Goal: Task Accomplishment & Management: Complete application form

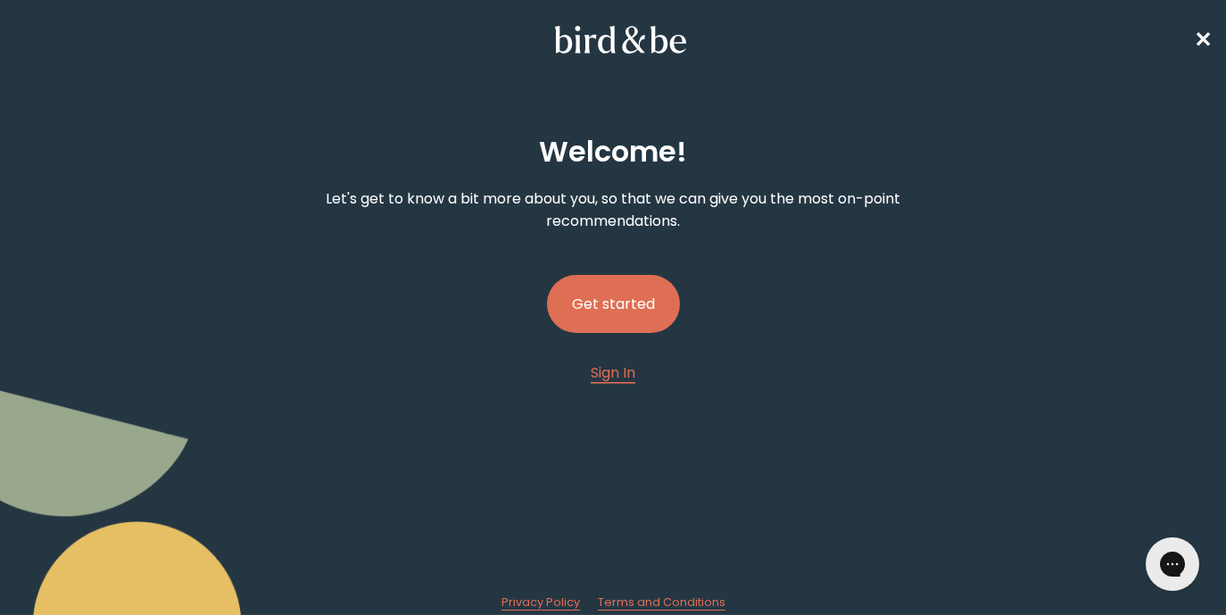
click at [607, 305] on button "Get started" at bounding box center [613, 304] width 133 height 58
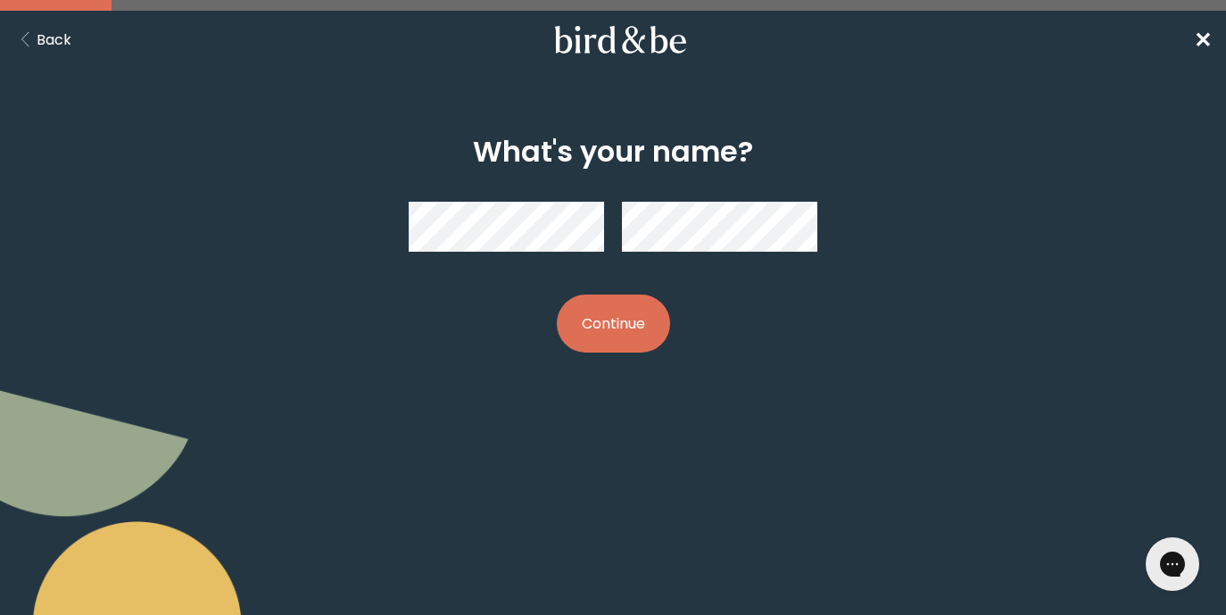
click at [1192, 41] on nav "Back ✕" at bounding box center [613, 39] width 1226 height 57
click at [1197, 42] on span "✕" at bounding box center [1203, 39] width 18 height 29
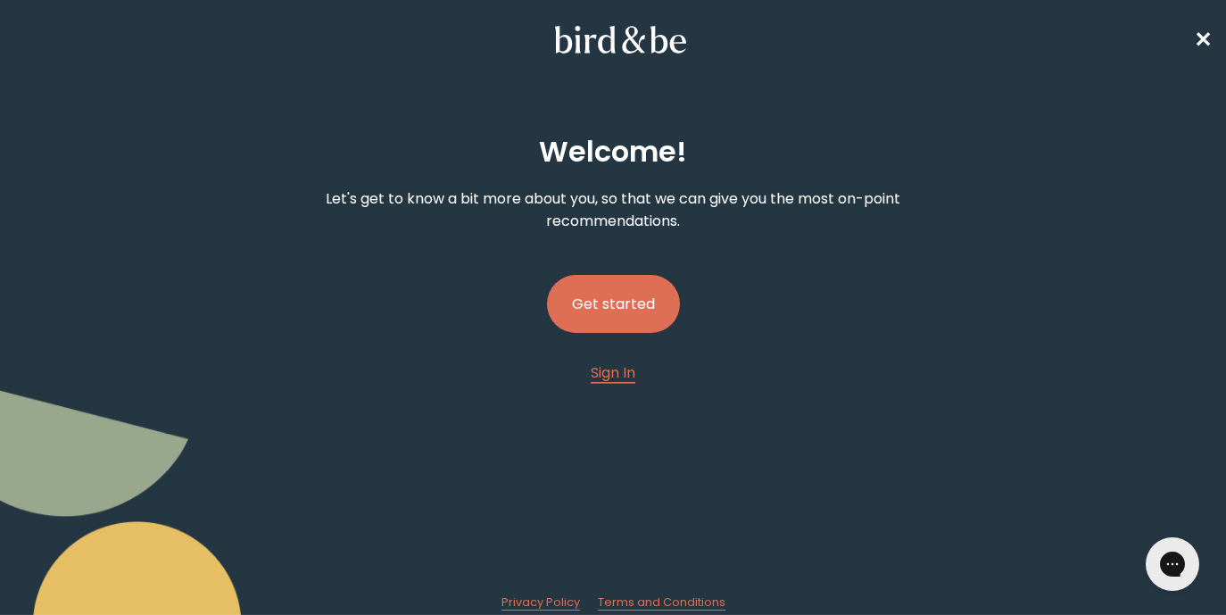
click at [634, 313] on button "Get started" at bounding box center [613, 304] width 133 height 58
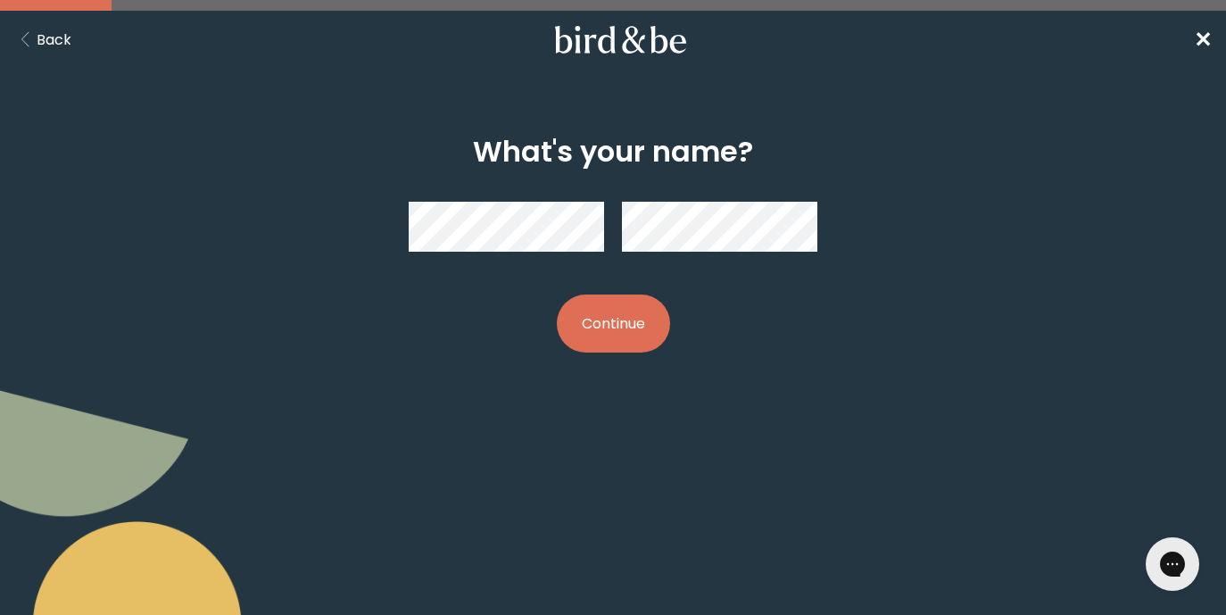
click at [610, 327] on button "Continue" at bounding box center [613, 323] width 113 height 58
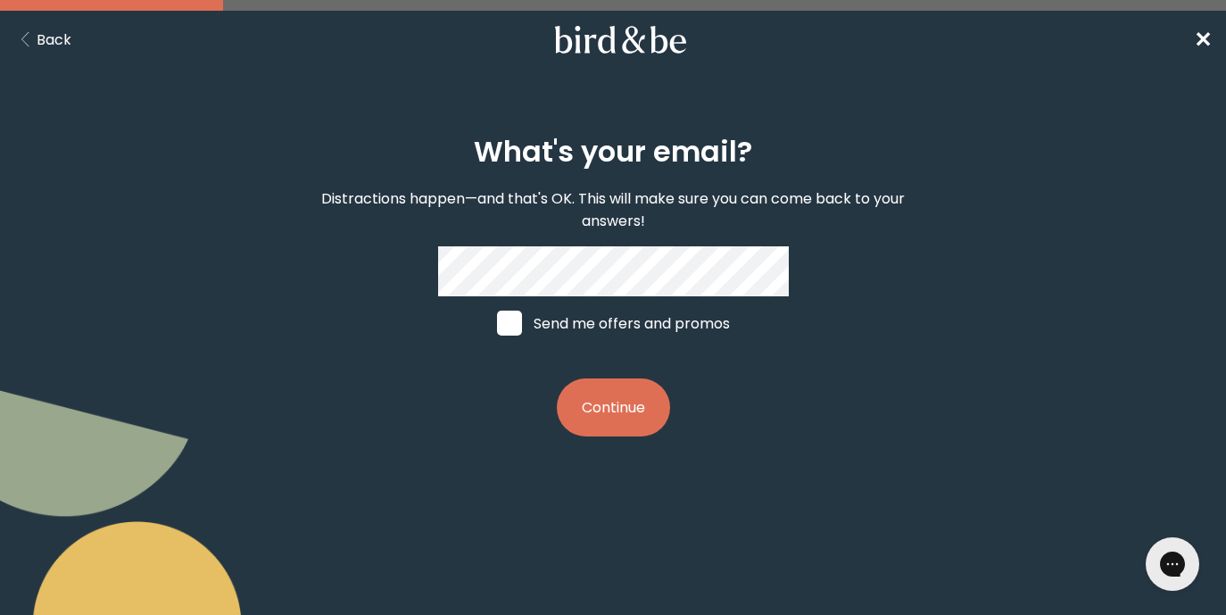
click at [584, 410] on button "Continue" at bounding box center [613, 407] width 113 height 58
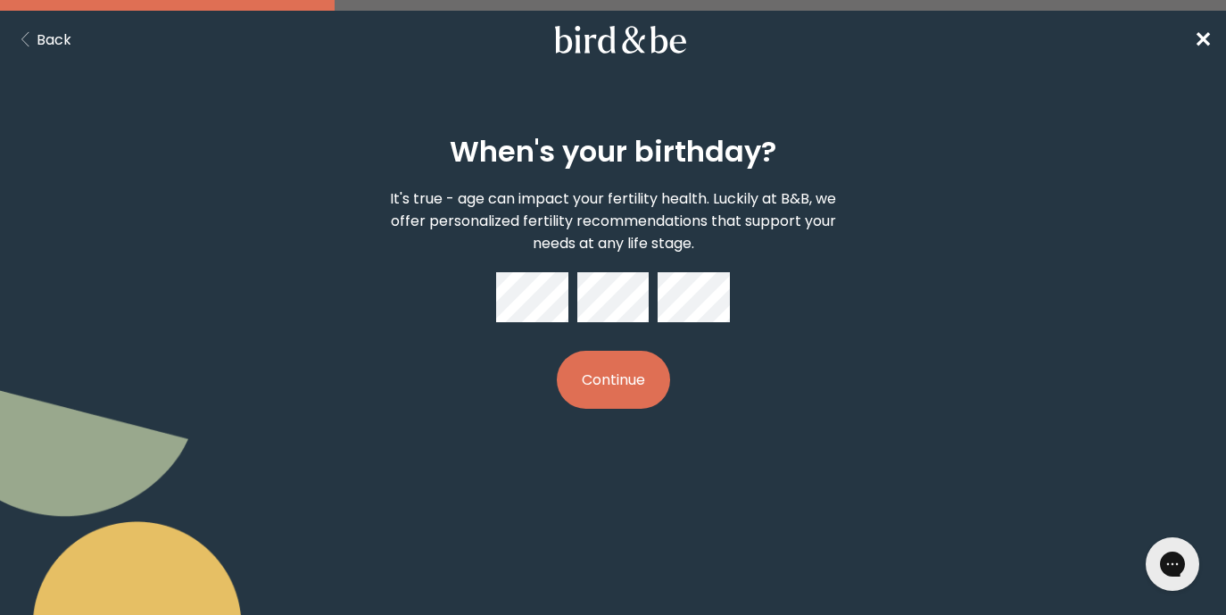
click at [641, 371] on button "Continue" at bounding box center [613, 380] width 113 height 58
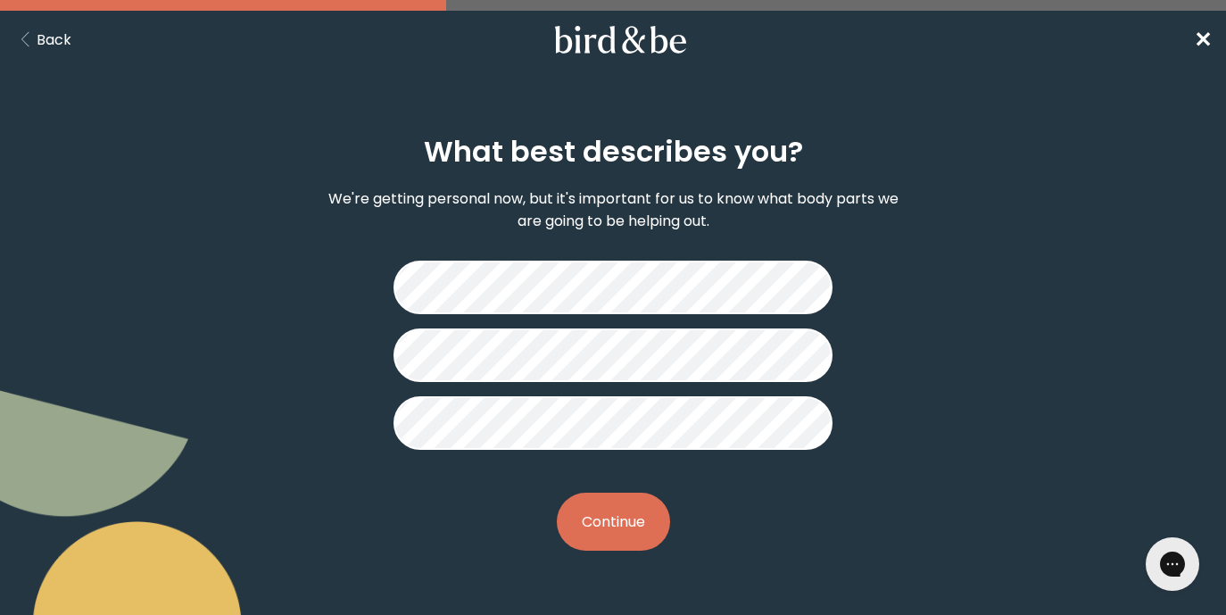
click at [642, 526] on button "Continue" at bounding box center [613, 522] width 113 height 58
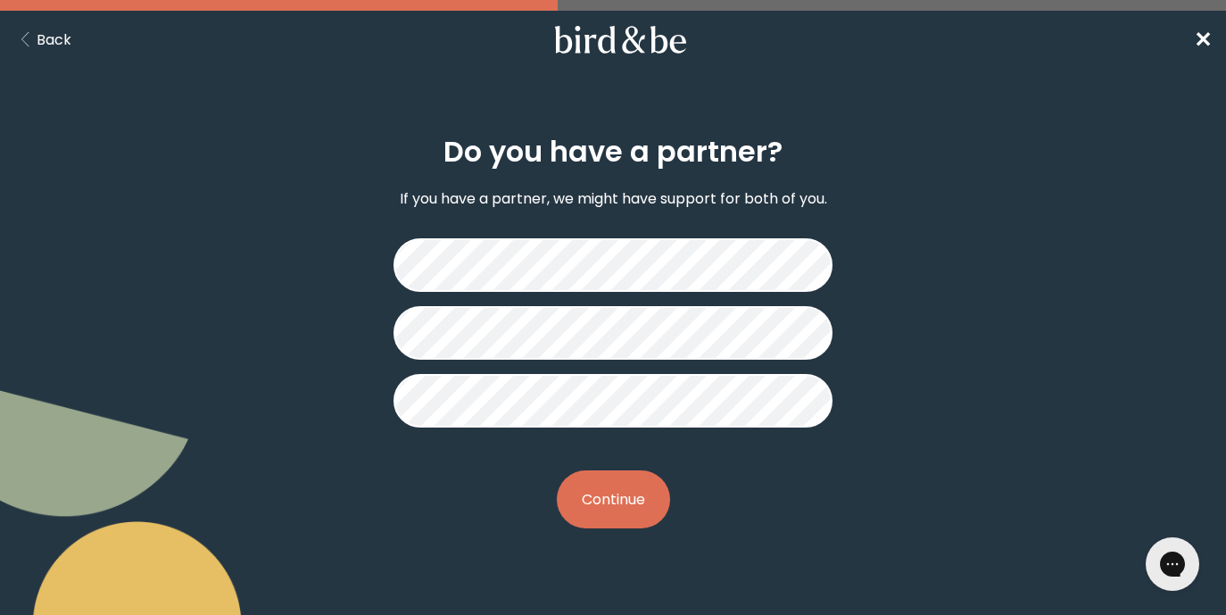
click at [642, 503] on button "Continue" at bounding box center [613, 499] width 113 height 58
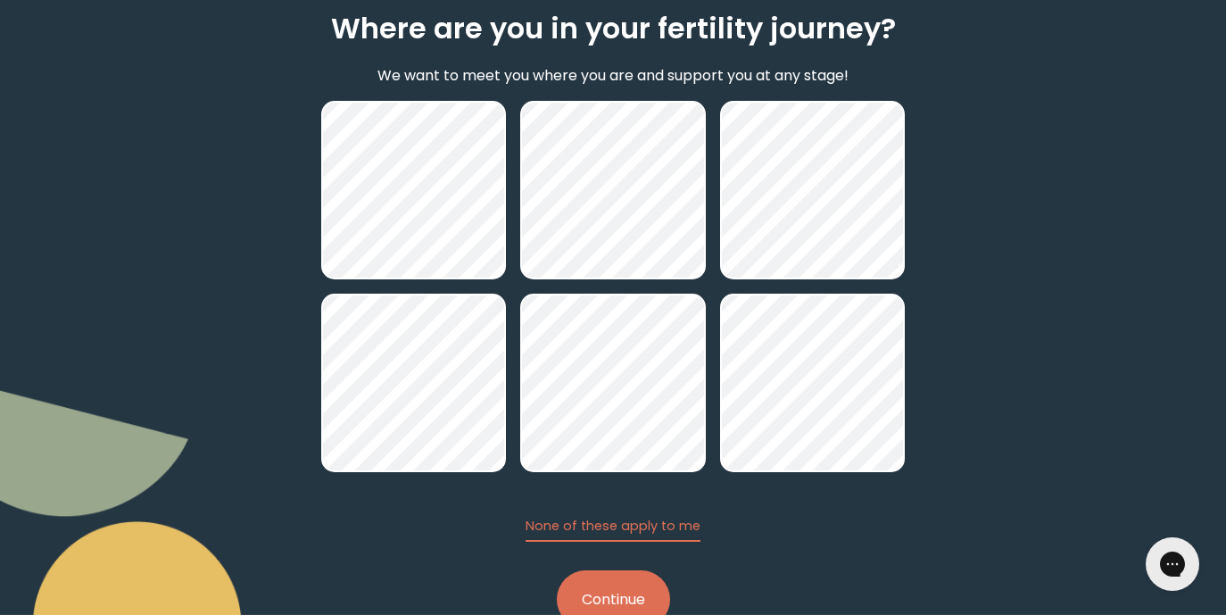
scroll to position [178, 0]
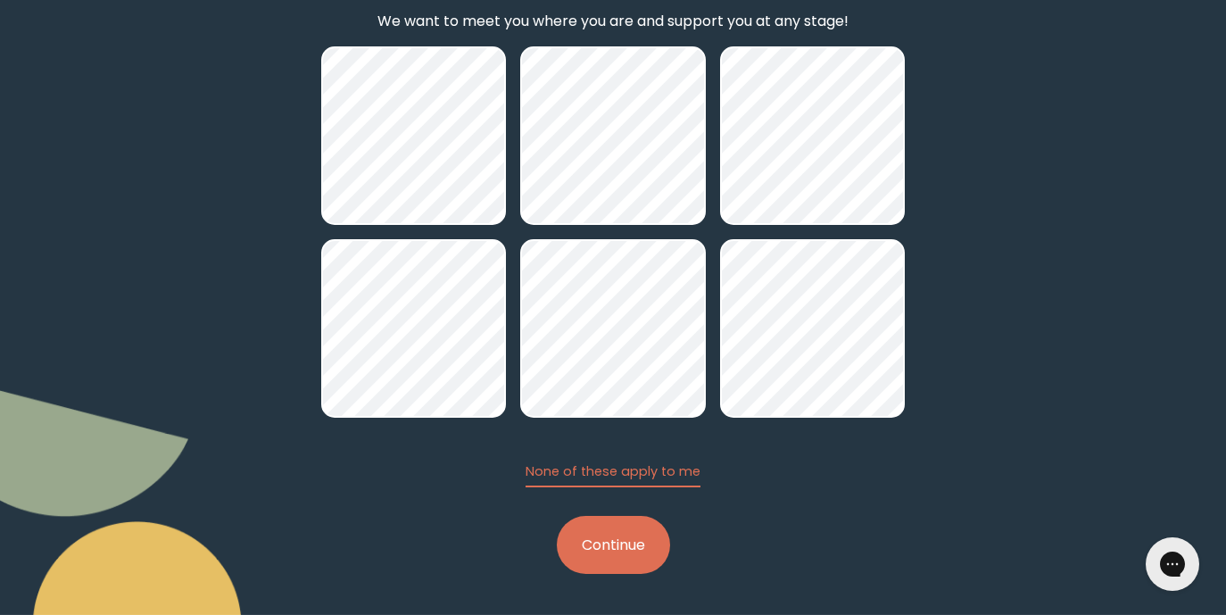
click at [638, 555] on button "Continue" at bounding box center [613, 545] width 113 height 58
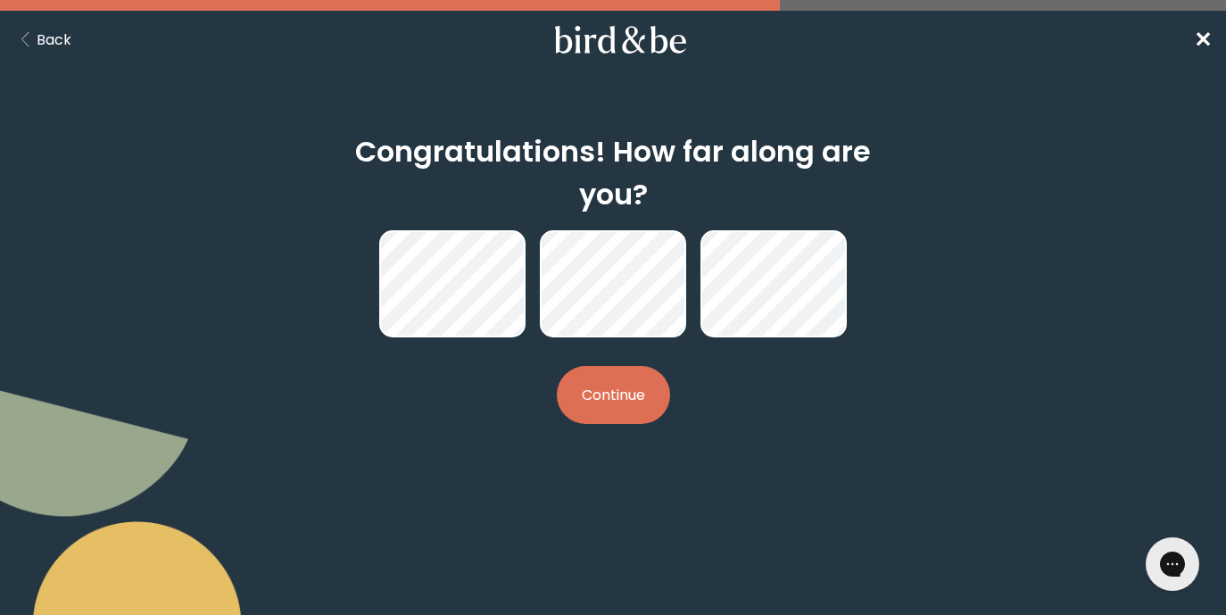
click at [636, 399] on button "Continue" at bounding box center [613, 395] width 113 height 58
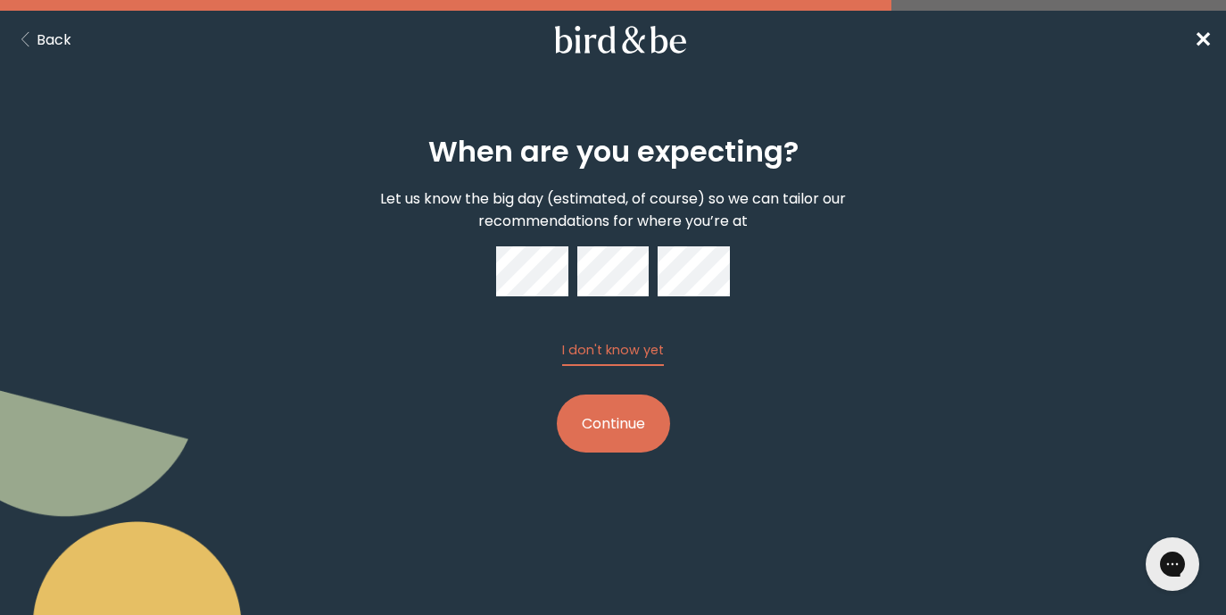
click at [643, 417] on button "Continue" at bounding box center [613, 423] width 113 height 58
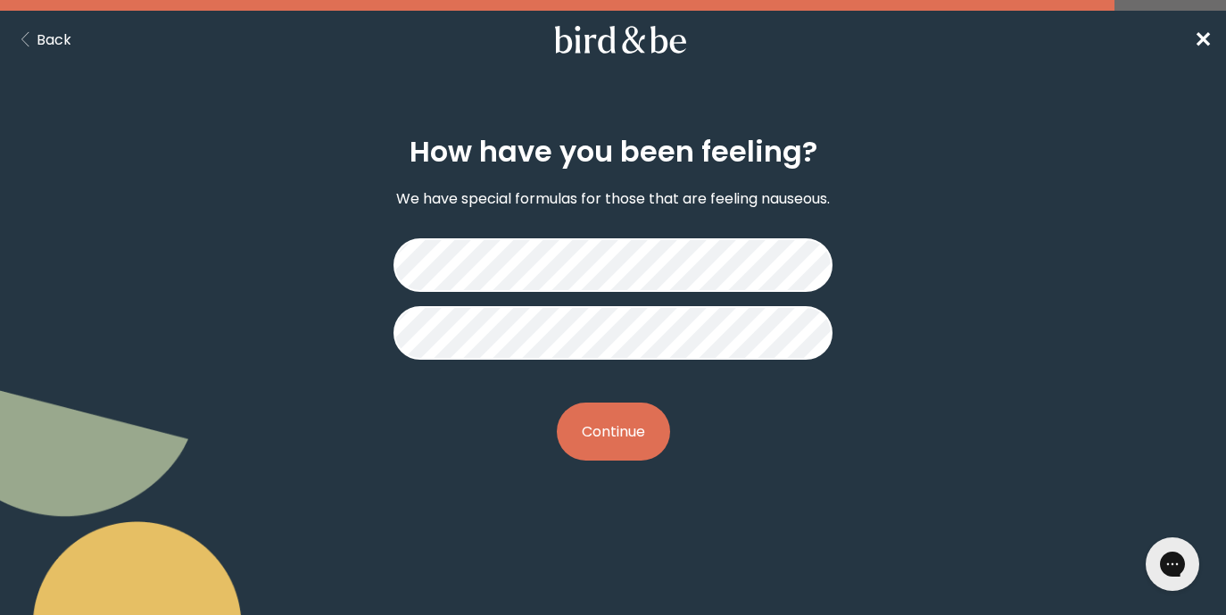
click at [643, 434] on button "Continue" at bounding box center [613, 431] width 113 height 58
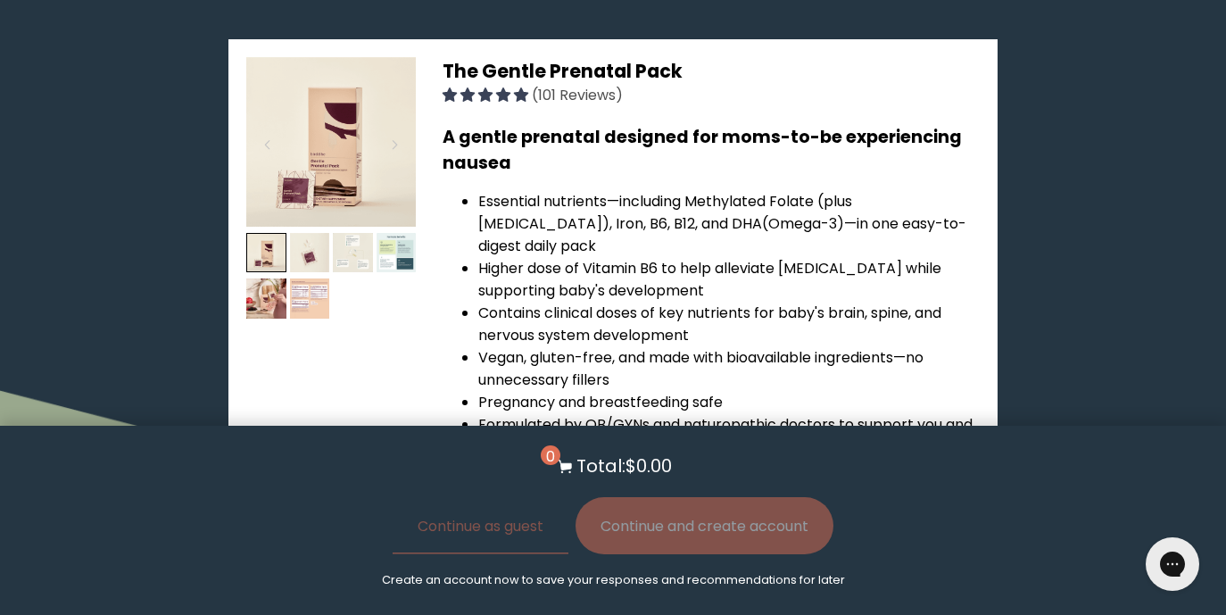
scroll to position [1128, 0]
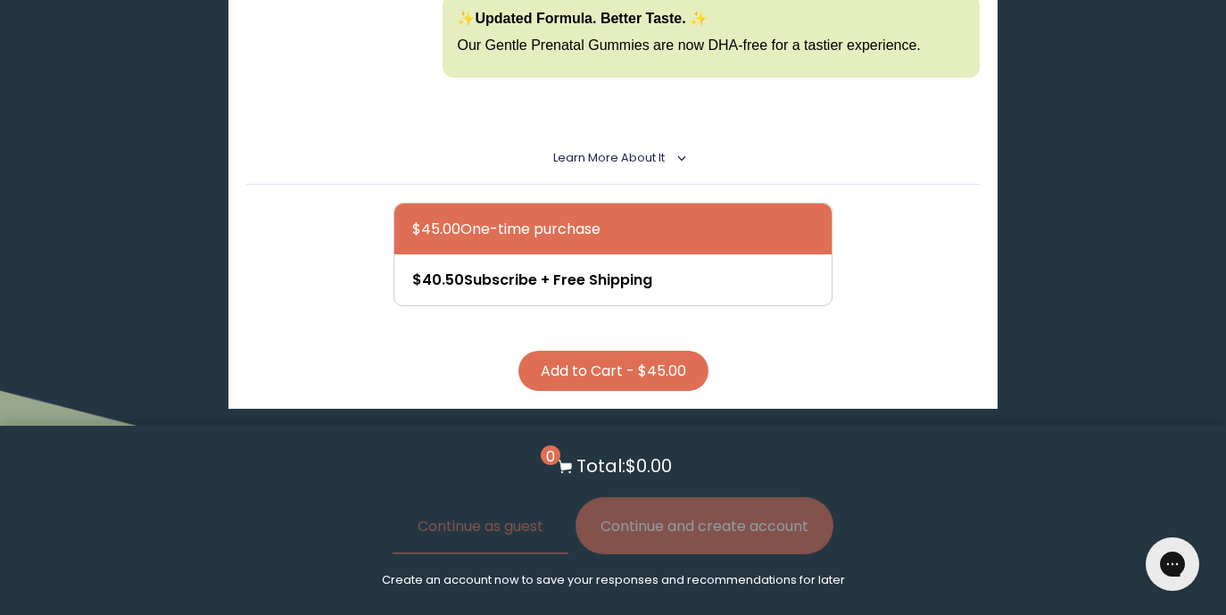
click at [659, 359] on button "Add to Cart - $45.00" at bounding box center [613, 371] width 190 height 40
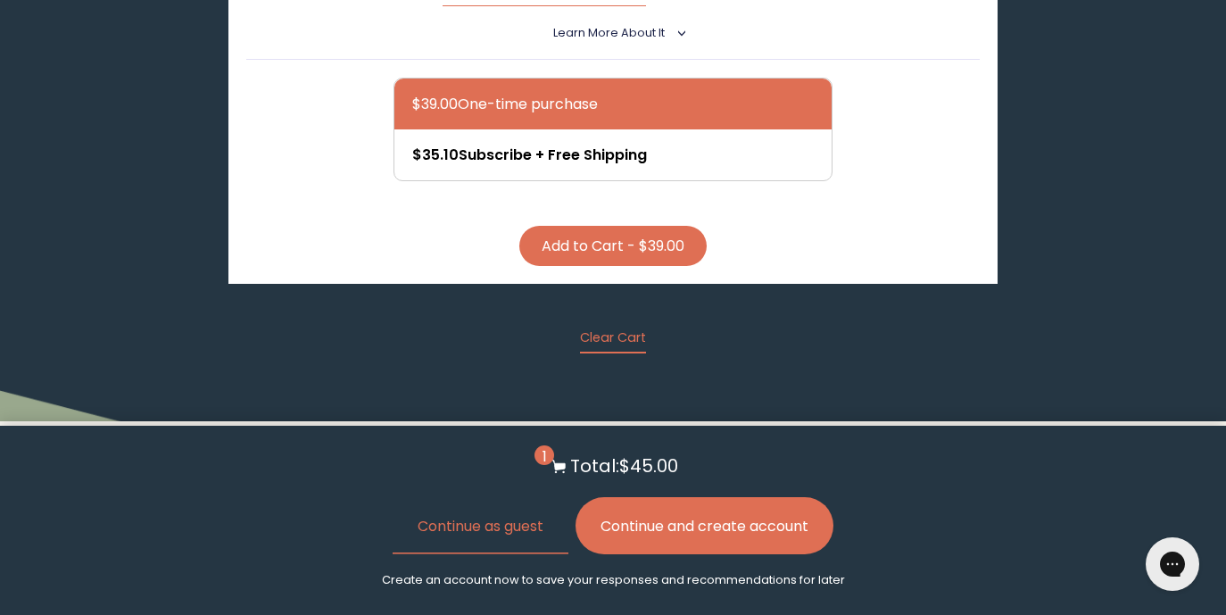
scroll to position [1631, 0]
click at [660, 540] on button "Continue and create account" at bounding box center [705, 525] width 258 height 57
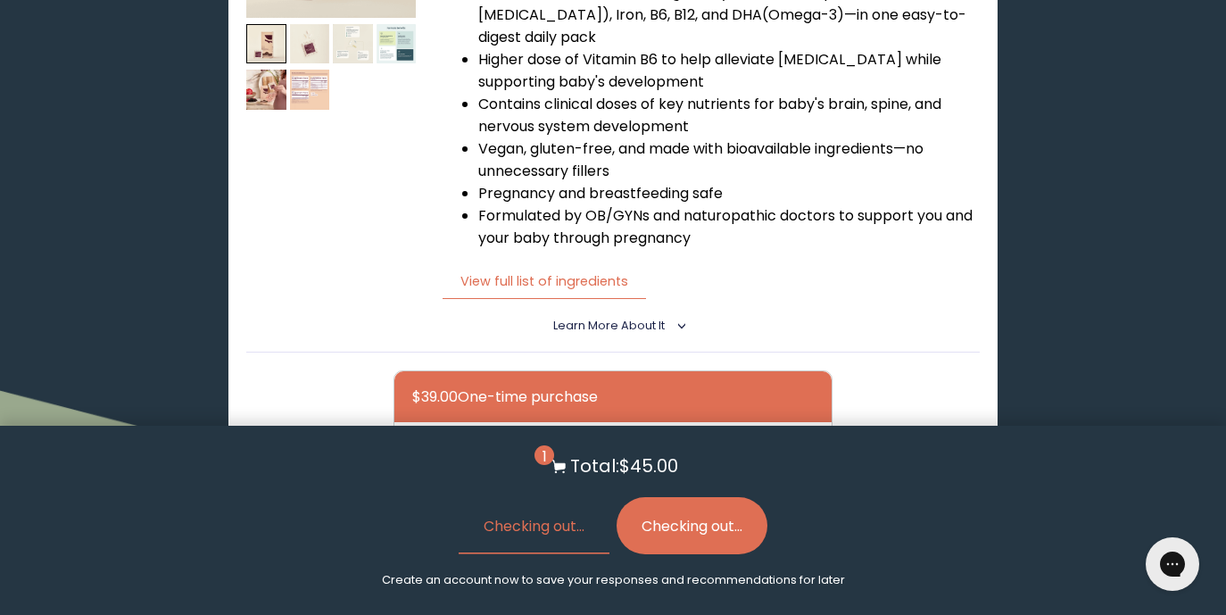
scroll to position [0, 0]
